Goal: Check status: Check status

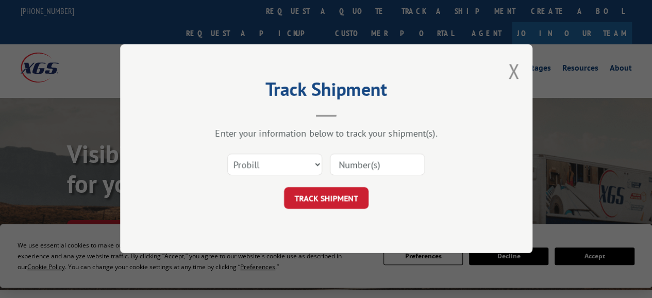
click at [309, 172] on select "Select category... Probill BOL PO" at bounding box center [274, 165] width 95 height 22
click at [316, 163] on select "Select category... Probill BOL PO" at bounding box center [274, 165] width 95 height 22
click at [315, 164] on select "Select category... Probill BOL PO" at bounding box center [274, 165] width 95 height 22
select select "bol"
click at [227, 155] on select "Select category... Probill BOL PO" at bounding box center [274, 165] width 95 height 22
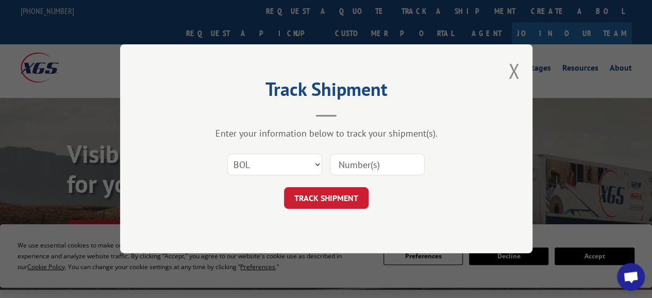
paste input "5556266"
type input "5556266"
click at [359, 187] on form "Select category... Probill BOL PO 5556266 TRACK SHIPMENT" at bounding box center [326, 178] width 309 height 61
click at [350, 202] on button "TRACK SHIPMENT" at bounding box center [326, 198] width 84 height 22
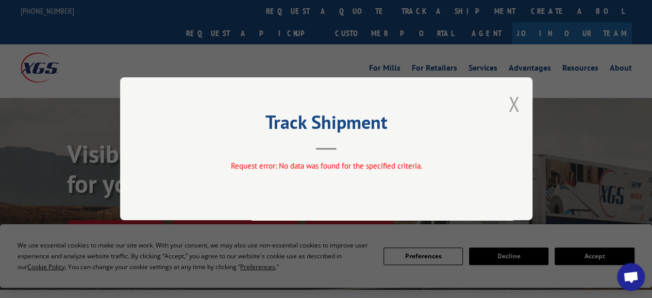
click at [513, 107] on button "Close modal" at bounding box center [513, 103] width 11 height 27
